Goal: Task Accomplishment & Management: Manage account settings

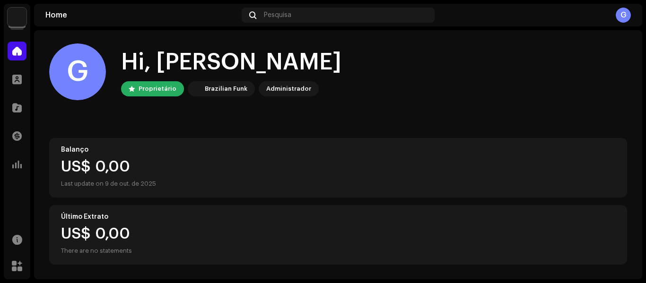
scroll to position [2, 0]
click at [15, 133] on span at bounding box center [16, 136] width 9 height 8
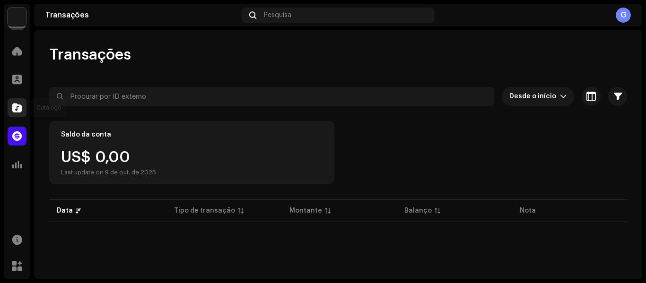
click at [18, 111] on span at bounding box center [16, 108] width 9 height 8
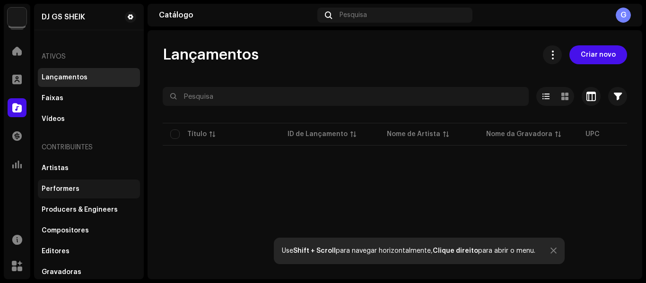
click at [90, 192] on div "Performers" at bounding box center [89, 189] width 95 height 8
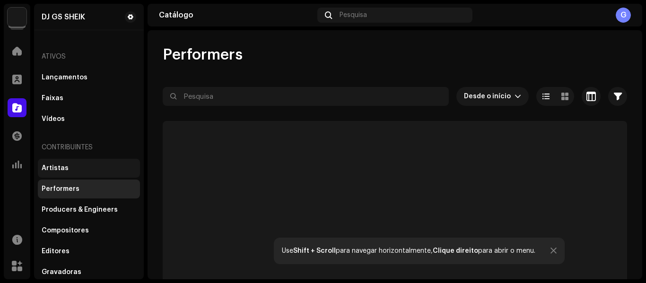
scroll to position [2, 0]
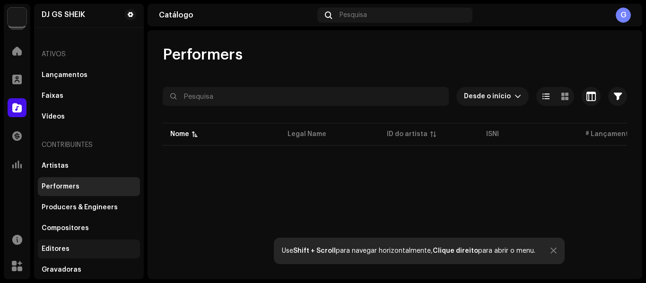
click at [75, 248] on div "Editores" at bounding box center [89, 250] width 95 height 8
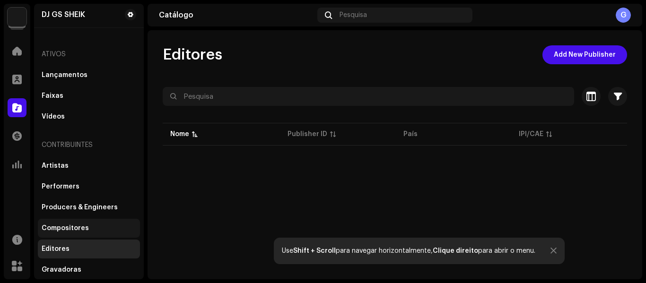
click at [81, 226] on div "Compositores" at bounding box center [65, 229] width 47 height 8
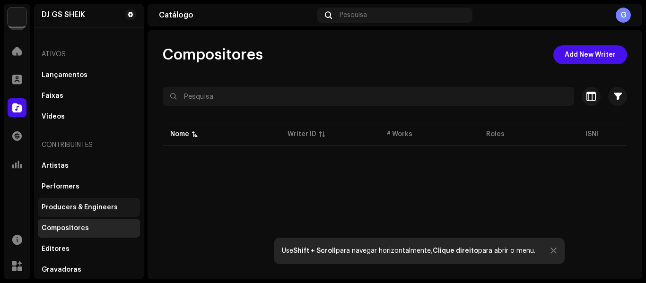
click at [87, 206] on div "Producers & Engineers" at bounding box center [80, 208] width 76 height 8
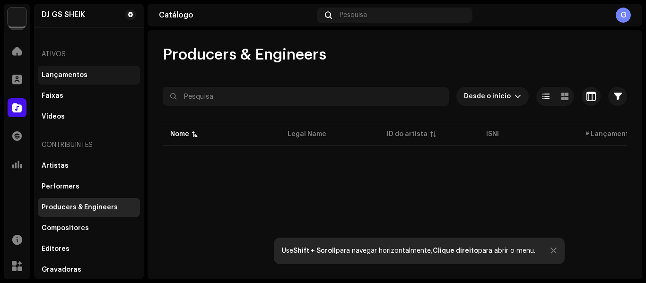
click at [71, 76] on div "Lançamentos" at bounding box center [65, 75] width 46 height 8
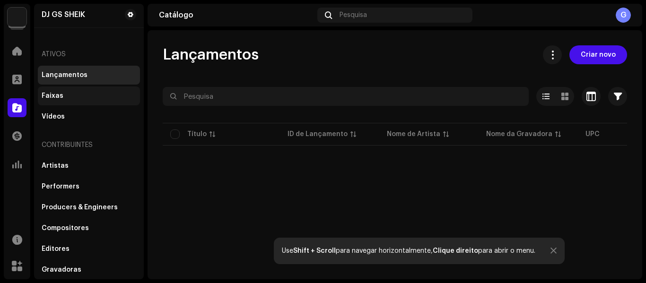
click at [52, 98] on div "Faixas" at bounding box center [53, 96] width 22 height 8
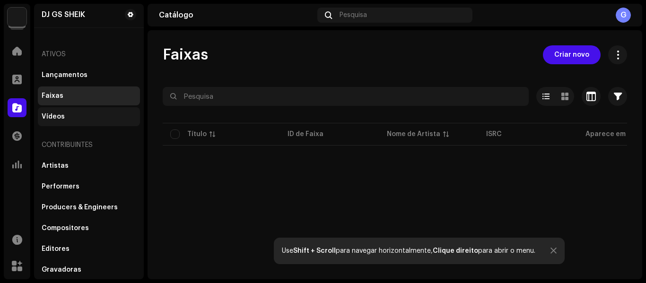
click at [55, 114] on div "Vídeos" at bounding box center [53, 117] width 23 height 8
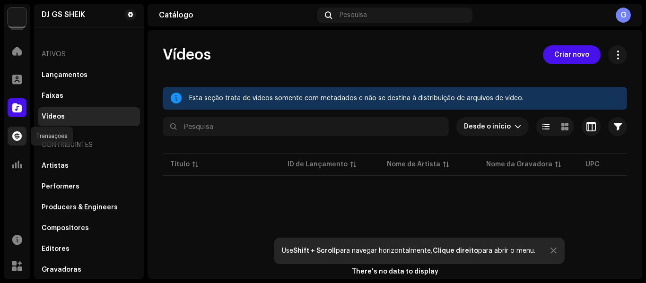
click at [14, 142] on div at bounding box center [17, 136] width 19 height 19
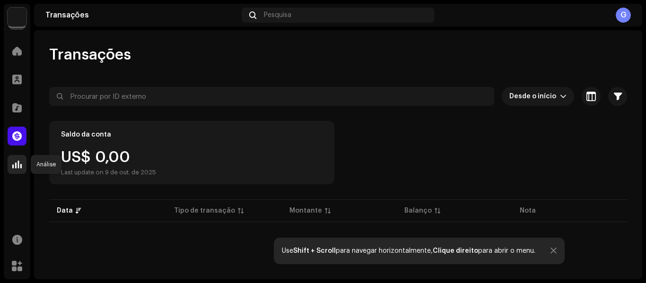
click at [14, 164] on span at bounding box center [16, 165] width 9 height 8
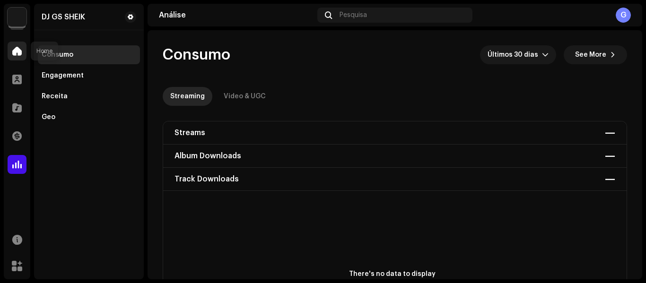
click at [12, 50] on div at bounding box center [17, 51] width 19 height 19
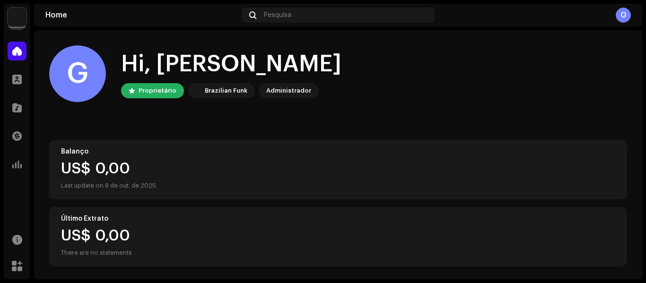
click at [16, 10] on img at bounding box center [17, 17] width 19 height 19
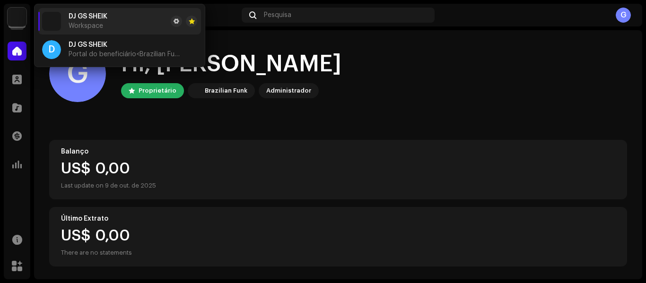
click at [131, 24] on li "DJ GS SHEIK Workspace" at bounding box center [119, 21] width 163 height 26
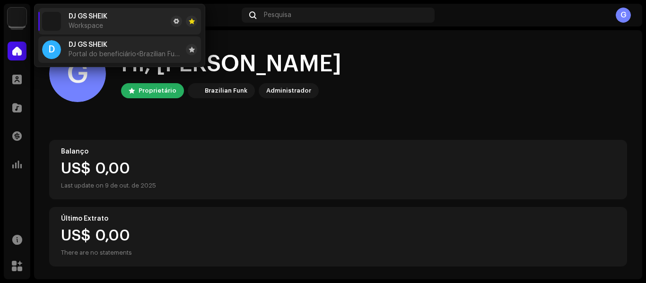
click at [124, 54] on span "Portal do beneficiário <Brazilian Funk>" at bounding box center [126, 55] width 114 height 8
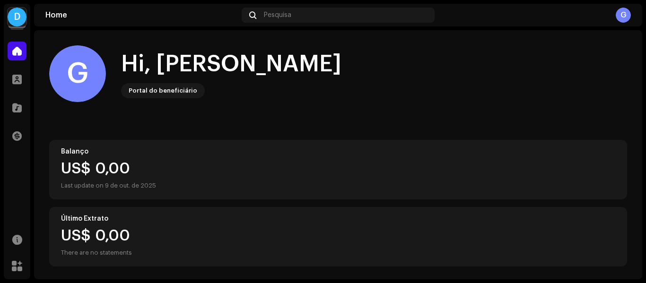
click at [16, 21] on div "D" at bounding box center [17, 17] width 19 height 19
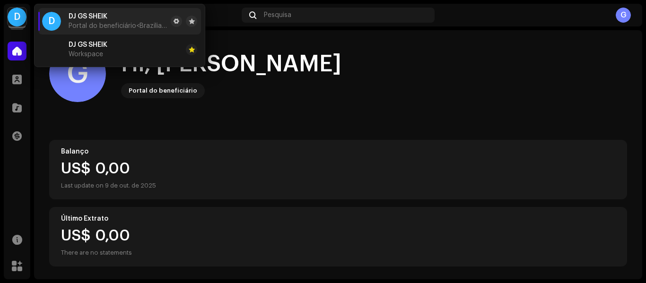
click at [347, 66] on div "G Hi, [PERSON_NAME] do beneficiário" at bounding box center [338, 73] width 578 height 57
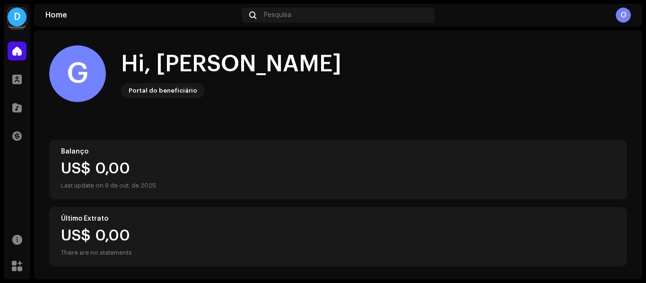
scroll to position [184, 0]
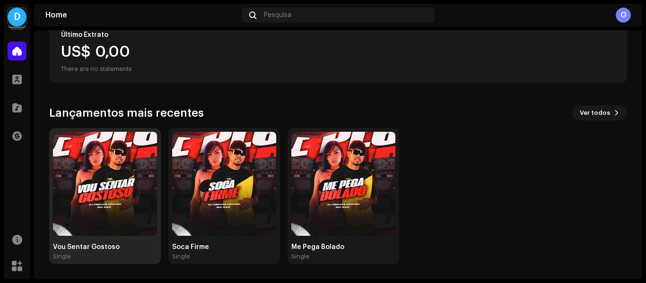
click at [108, 198] on img at bounding box center [105, 184] width 104 height 104
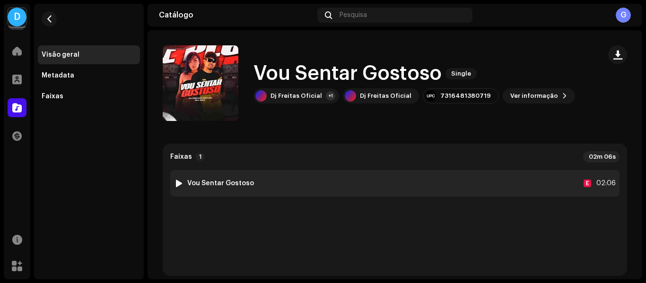
click at [177, 182] on div at bounding box center [179, 184] width 7 height 8
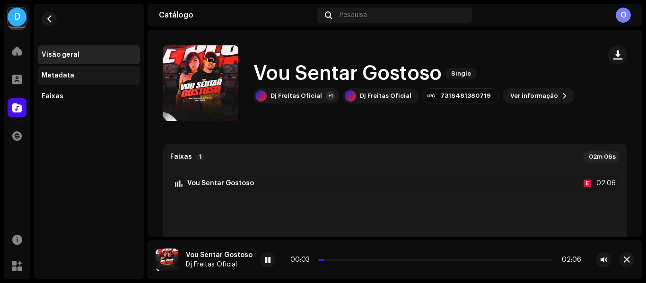
click at [90, 72] on div "Metadata" at bounding box center [89, 76] width 95 height 8
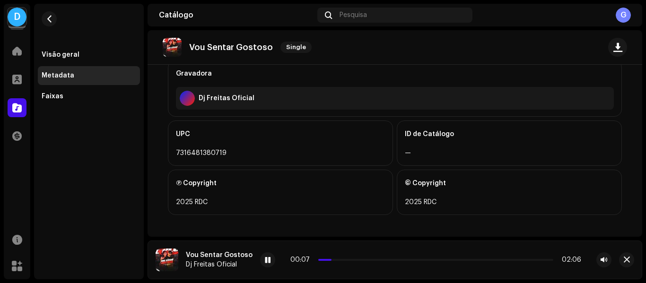
scroll to position [426, 0]
click at [50, 96] on div "Faixas" at bounding box center [53, 97] width 22 height 8
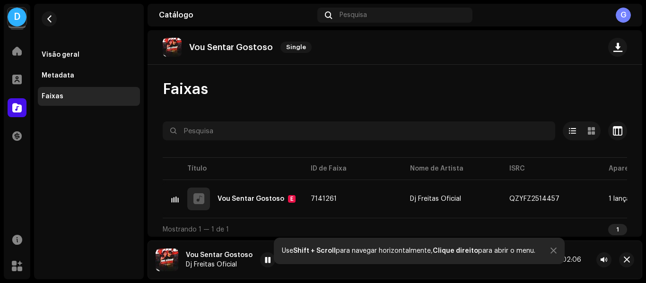
scroll to position [8, 0]
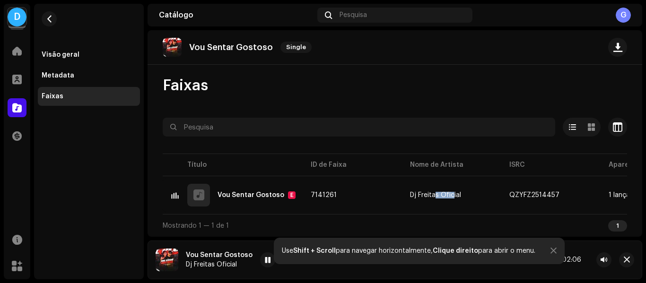
drag, startPoint x: 430, startPoint y: 210, endPoint x: 448, endPoint y: 210, distance: 17.5
click at [448, 210] on table "Título ID de Faixa Nome de Artista ISRC Aparece em Áudio ausente ACR Cloud 1 Vo…" at bounding box center [548, 183] width 770 height 62
click at [15, 135] on span at bounding box center [16, 136] width 9 height 8
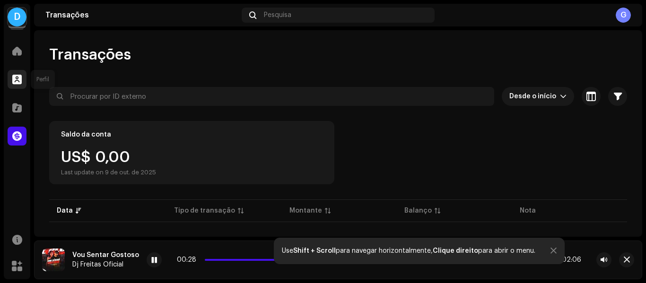
click at [12, 80] on span at bounding box center [16, 80] width 9 height 8
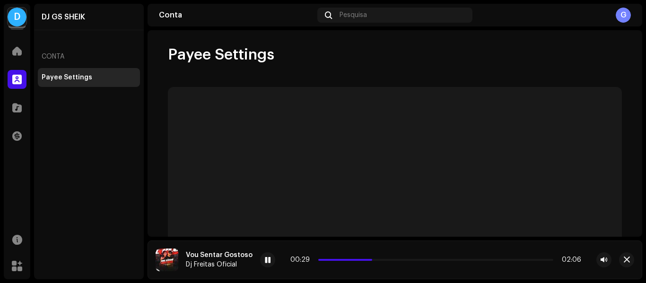
click at [15, 79] on span at bounding box center [16, 80] width 9 height 8
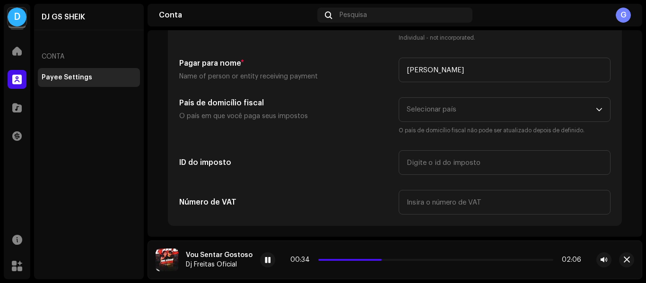
scroll to position [47, 0]
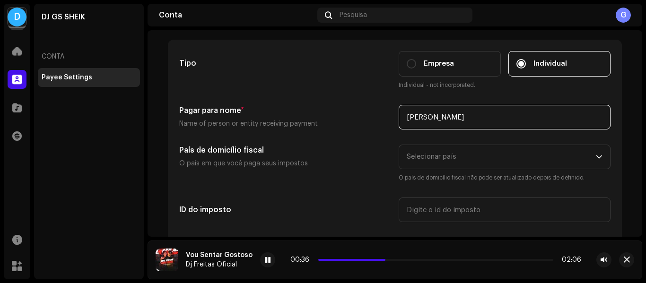
click at [467, 114] on input "[PERSON_NAME]" at bounding box center [505, 117] width 212 height 25
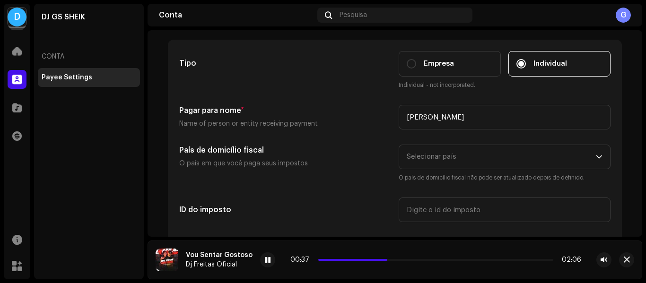
click at [328, 152] on h5 "País de domicílio fiscal" at bounding box center [285, 150] width 212 height 11
click at [479, 152] on span "Selecionar país" at bounding box center [501, 157] width 189 height 24
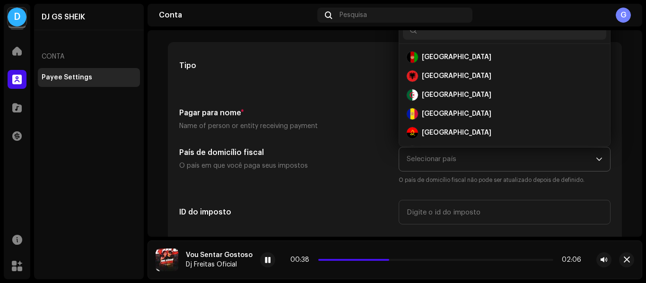
scroll to position [15, 0]
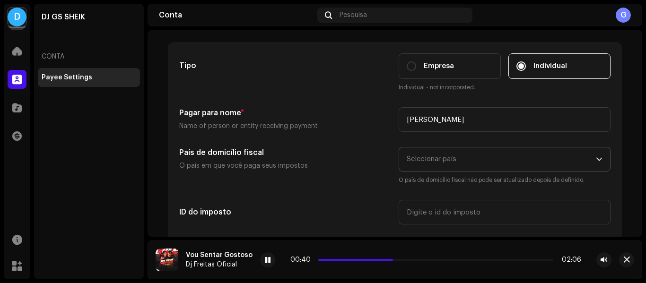
type input "b"
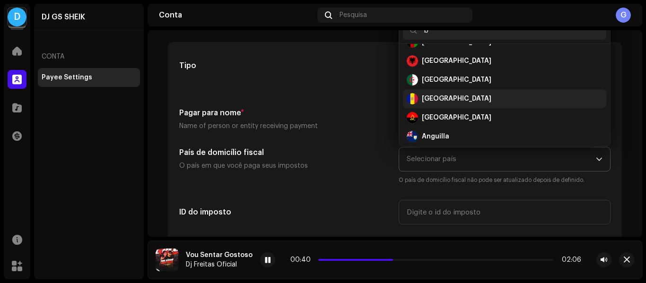
scroll to position [41, 0]
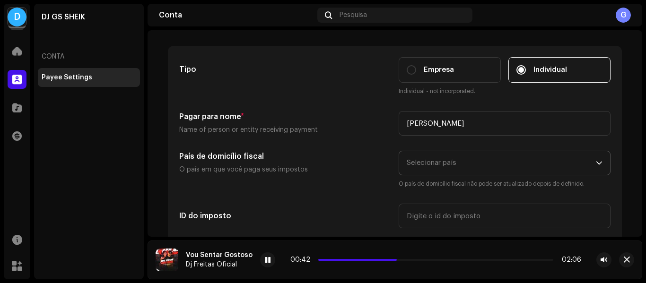
click at [466, 160] on span "Selecionar país" at bounding box center [501, 163] width 189 height 24
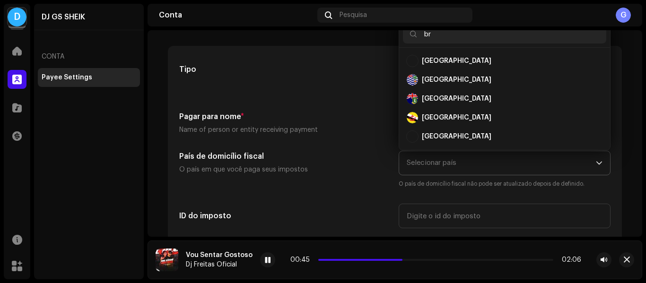
scroll to position [0, 0]
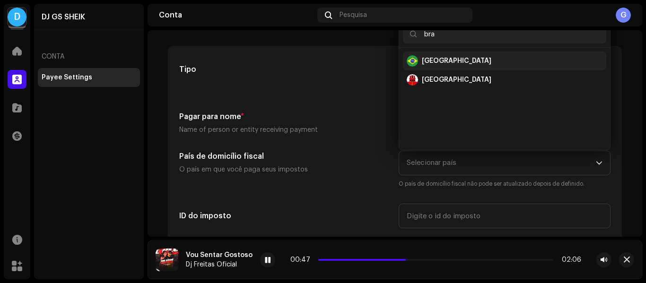
type input "bra"
click at [431, 58] on div "[GEOGRAPHIC_DATA]" at bounding box center [457, 60] width 70 height 9
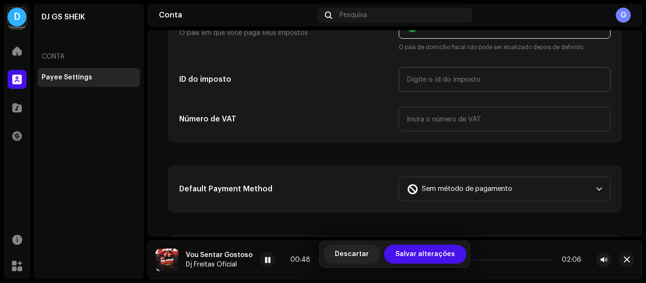
scroll to position [183, 0]
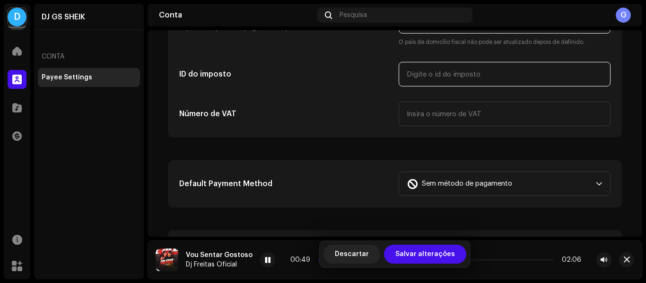
click at [434, 79] on input "text" at bounding box center [505, 74] width 212 height 25
click at [374, 111] on h5 "Número de VAT" at bounding box center [285, 113] width 212 height 11
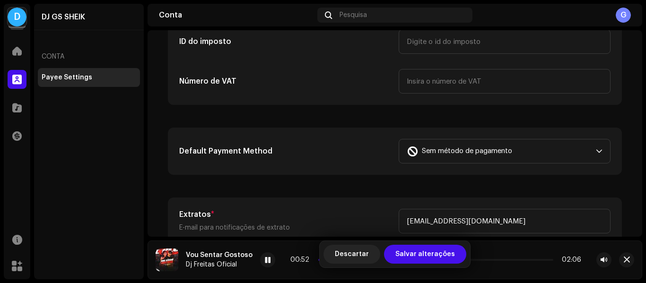
scroll to position [230, 0]
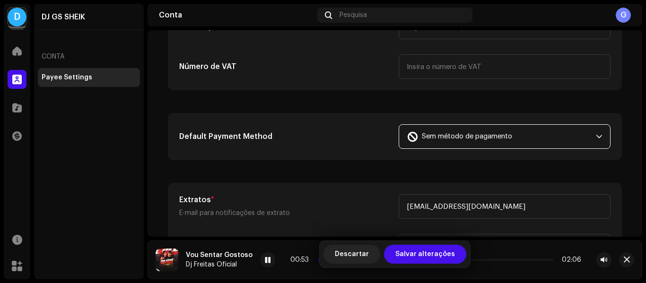
click at [504, 138] on span "Sem método de pagamento" at bounding box center [467, 137] width 90 height 24
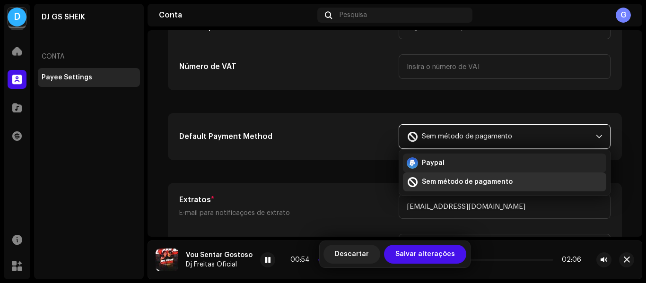
click at [472, 165] on div "Paypal" at bounding box center [505, 163] width 196 height 11
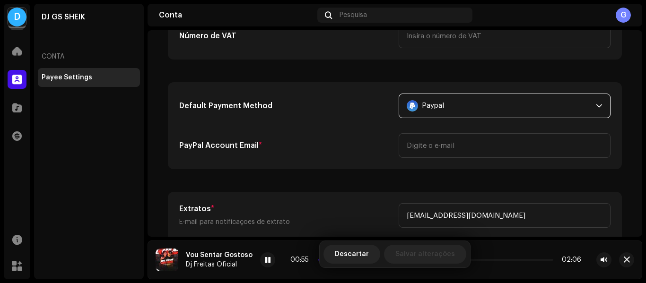
scroll to position [278, 0]
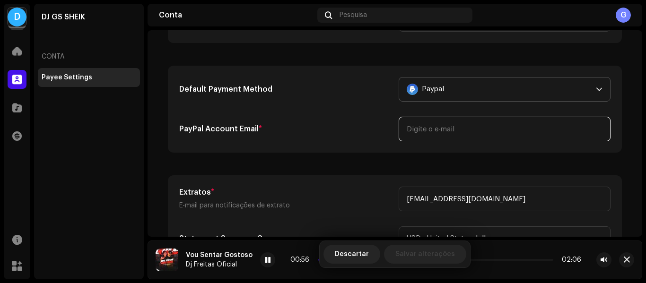
click at [451, 135] on input "email" at bounding box center [505, 129] width 212 height 25
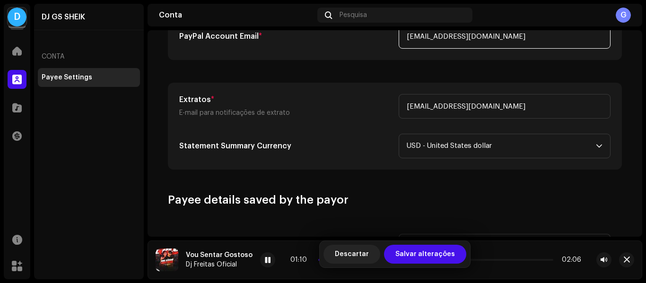
scroll to position [372, 0]
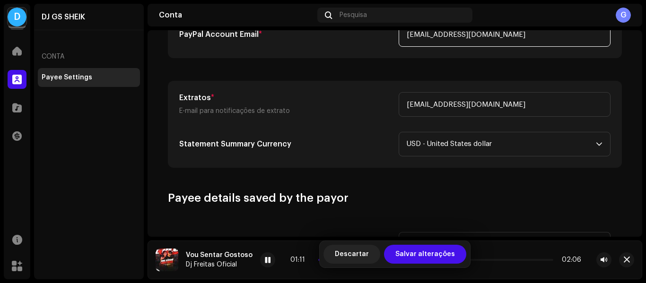
type input "[EMAIL_ADDRESS][DOMAIN_NAME]"
click at [373, 92] on div "Extratos * E-mail para notificações de extrato [EMAIL_ADDRESS][DOMAIN_NAME] Sta…" at bounding box center [394, 124] width 453 height 86
click at [576, 148] on span "USD - United States dollar" at bounding box center [501, 144] width 189 height 24
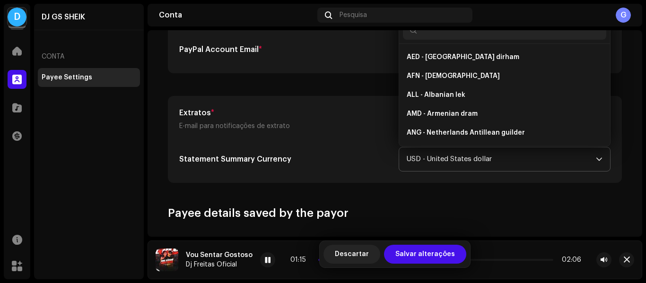
scroll to position [2040, 0]
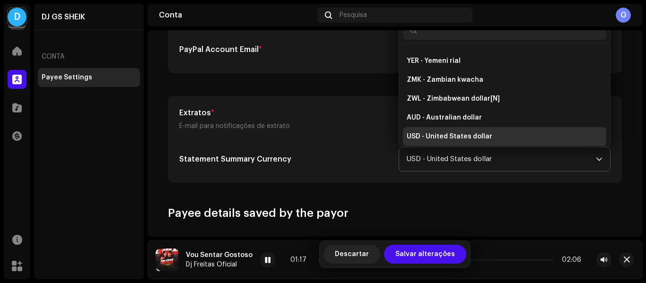
click at [485, 164] on span "USD - United States dollar" at bounding box center [501, 160] width 189 height 24
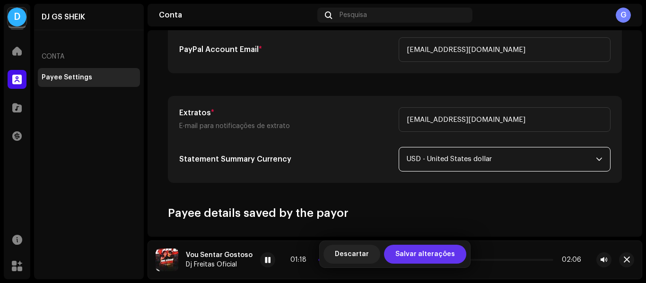
click at [437, 249] on span "Salvar alterações" at bounding box center [426, 254] width 60 height 19
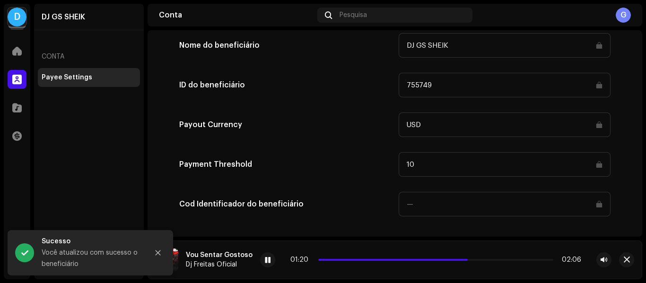
scroll to position [585, 0]
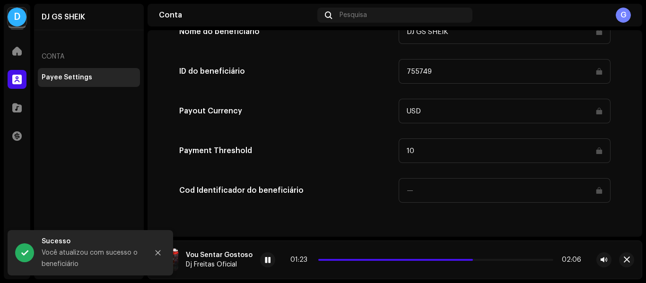
click at [447, 153] on input "10" at bounding box center [505, 151] width 212 height 25
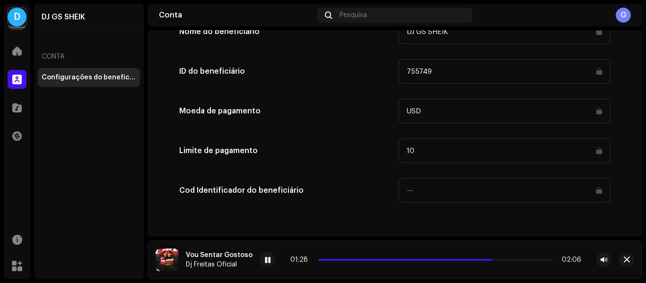
click at [467, 149] on input "10" at bounding box center [505, 151] width 212 height 25
click at [377, 149] on h5 "Limite de pagamento" at bounding box center [285, 150] width 212 height 11
click at [423, 185] on input at bounding box center [505, 190] width 212 height 25
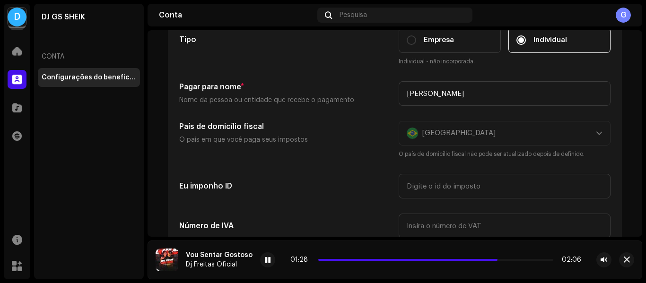
scroll to position [0, 0]
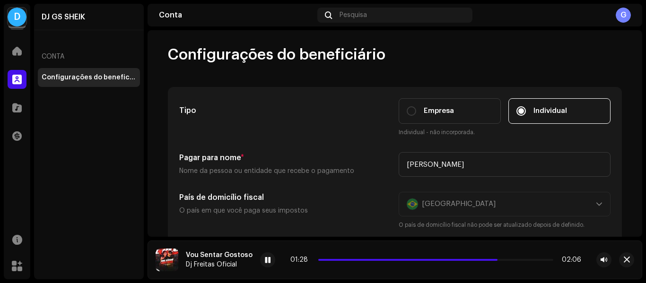
click at [63, 63] on div "Conta" at bounding box center [89, 56] width 102 height 23
click at [22, 46] on div at bounding box center [17, 51] width 19 height 19
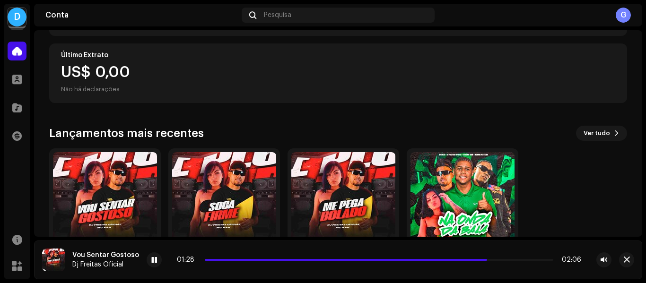
scroll to position [227, 0]
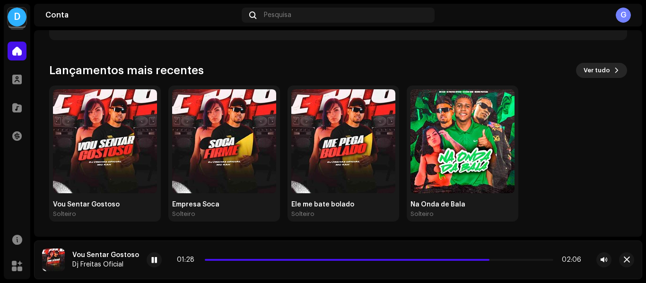
click at [604, 72] on font "Ver tudo" at bounding box center [597, 70] width 26 height 6
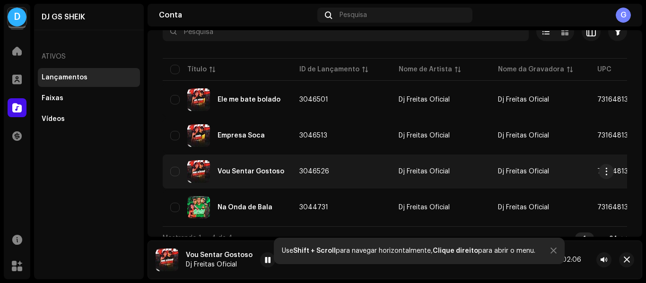
scroll to position [81, 0]
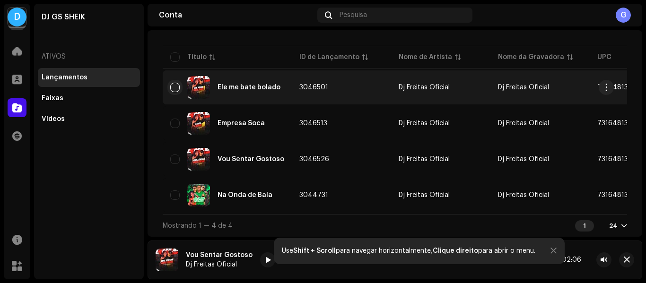
click at [176, 86] on input "checkbox" at bounding box center [174, 87] width 9 height 9
checkbox input "true"
click at [628, 260] on span "button" at bounding box center [627, 260] width 6 height 8
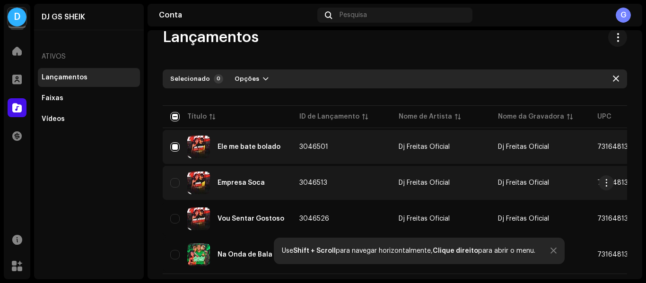
scroll to position [0, 0]
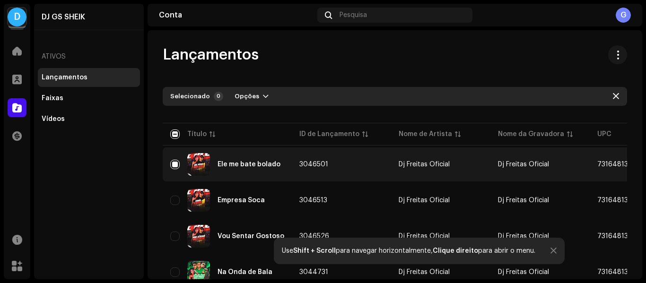
click at [62, 148] on div "DJ GS SHEIK Ativos Lançamentos Faixas Vídeos" at bounding box center [89, 142] width 110 height 276
click at [13, 77] on span at bounding box center [16, 80] width 9 height 8
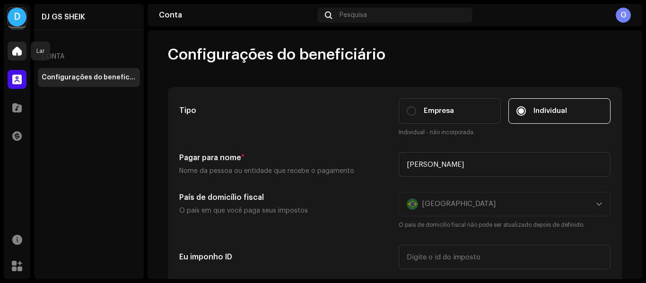
click at [10, 60] on div at bounding box center [17, 51] width 19 height 19
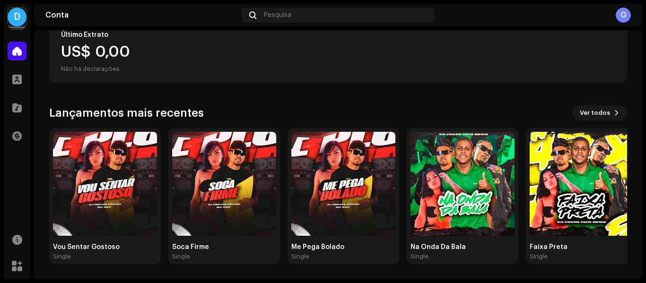
scroll to position [184, 0]
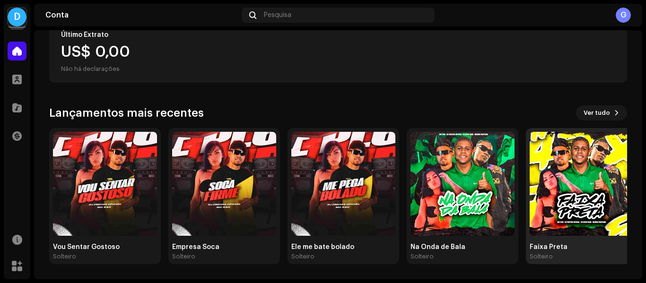
click at [554, 216] on img at bounding box center [582, 184] width 104 height 104
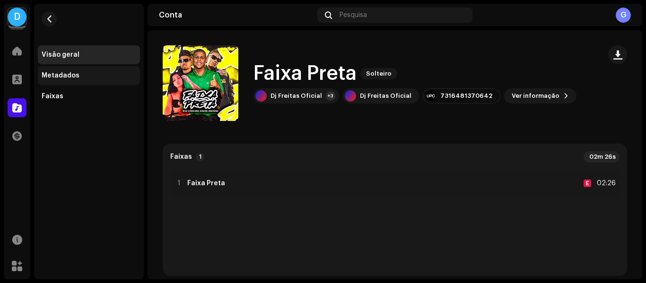
click at [85, 77] on div "Metadados" at bounding box center [89, 76] width 95 height 8
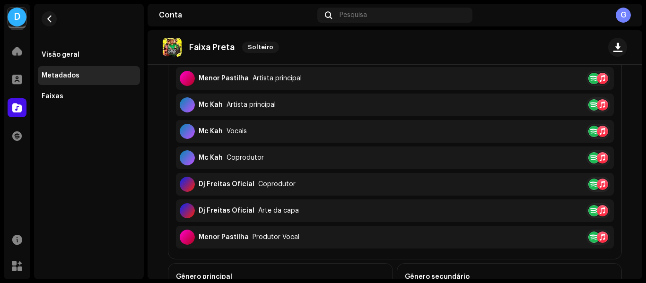
scroll to position [284, 0]
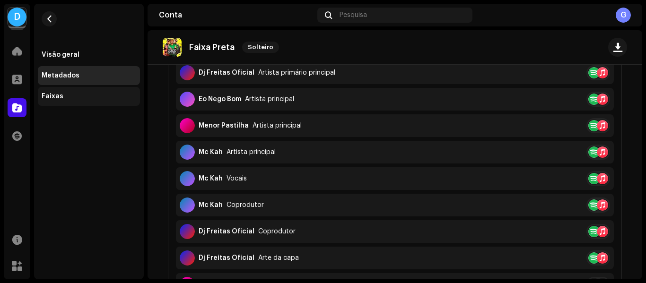
click at [65, 95] on div "Faixas" at bounding box center [89, 97] width 95 height 8
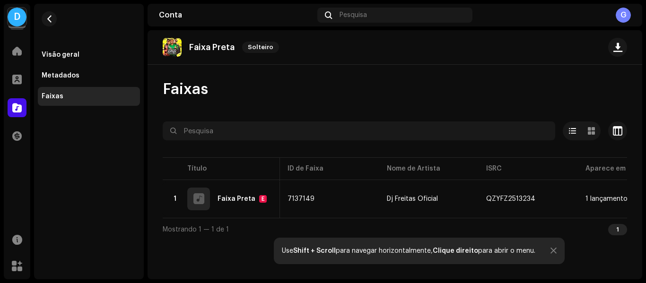
scroll to position [0, 279]
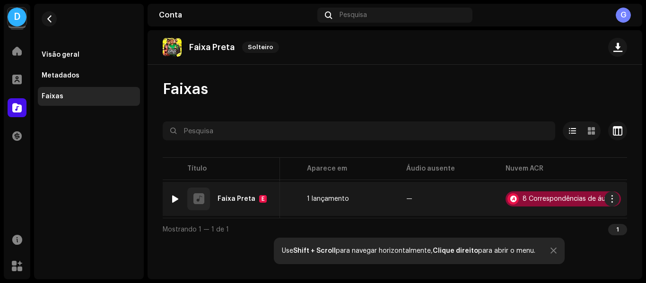
click at [577, 204] on div "8 Correspondências de áudio" at bounding box center [563, 199] width 115 height 15
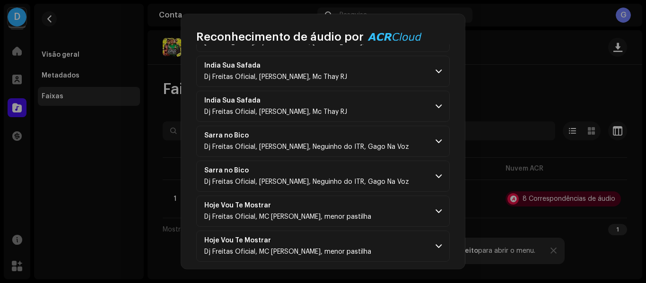
scroll to position [165, 0]
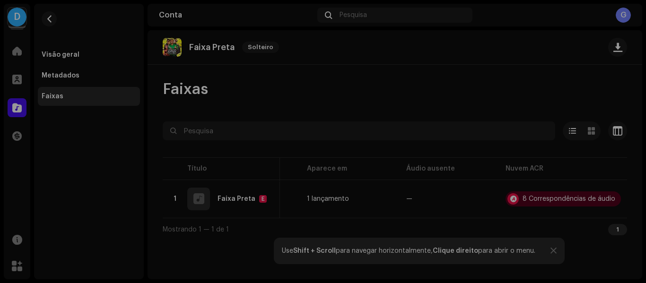
click at [53, 112] on div "Reconhecimento de áudio por Remix/Amostra 8 Todos os resultados exigem revisão/…" at bounding box center [323, 141] width 646 height 283
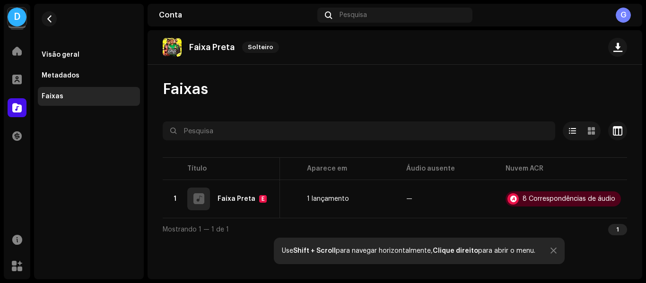
scroll to position [571, 0]
click at [17, 138] on span at bounding box center [16, 136] width 9 height 8
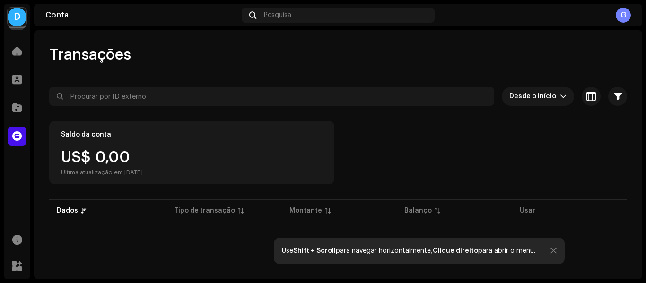
click at [2, 89] on div "D DJ GS SHEIK Lar Perfil Catálogo Transações Recursos Mercado DJ GS SHEIK Conta…" at bounding box center [323, 141] width 646 height 283
click at [12, 80] on span at bounding box center [16, 80] width 9 height 8
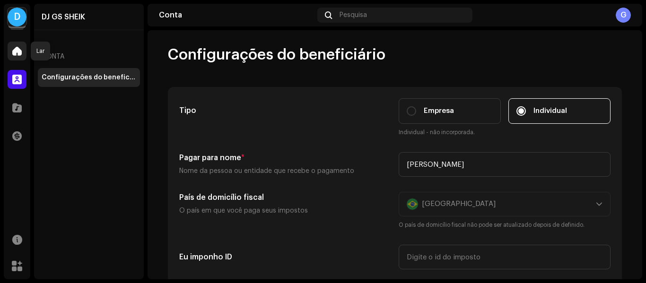
click at [20, 54] on span at bounding box center [16, 51] width 9 height 8
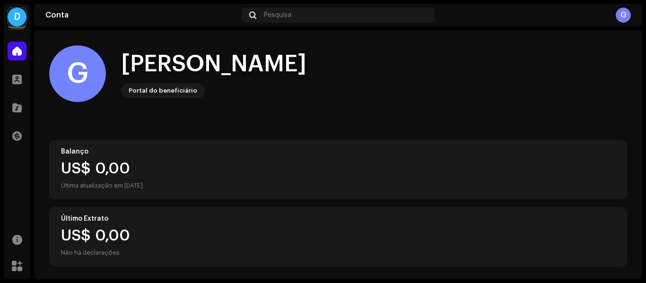
click at [23, 12] on div "D" at bounding box center [17, 17] width 19 height 19
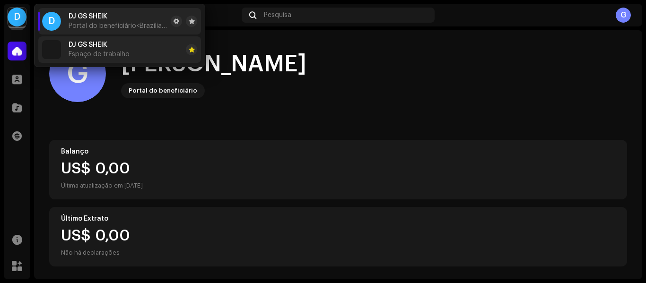
click at [97, 45] on font "DJ GS SHEIK" at bounding box center [88, 45] width 39 height 7
